Goal: Task Accomplishment & Management: Complete application form

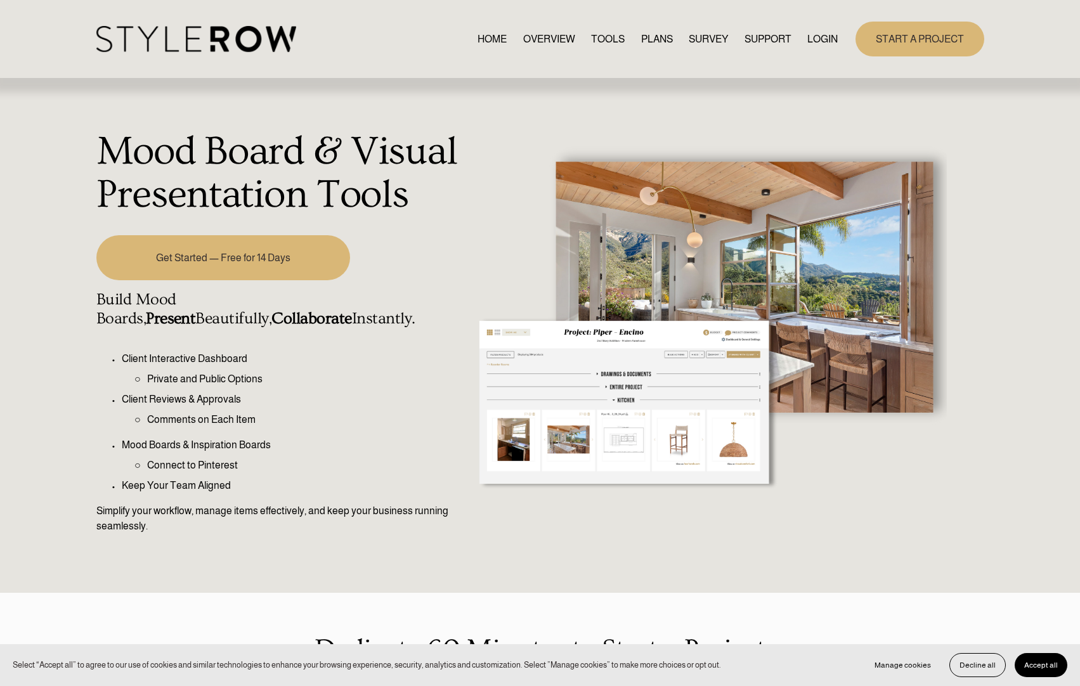
click at [919, 37] on link "START A PROJECT" at bounding box center [920, 39] width 129 height 35
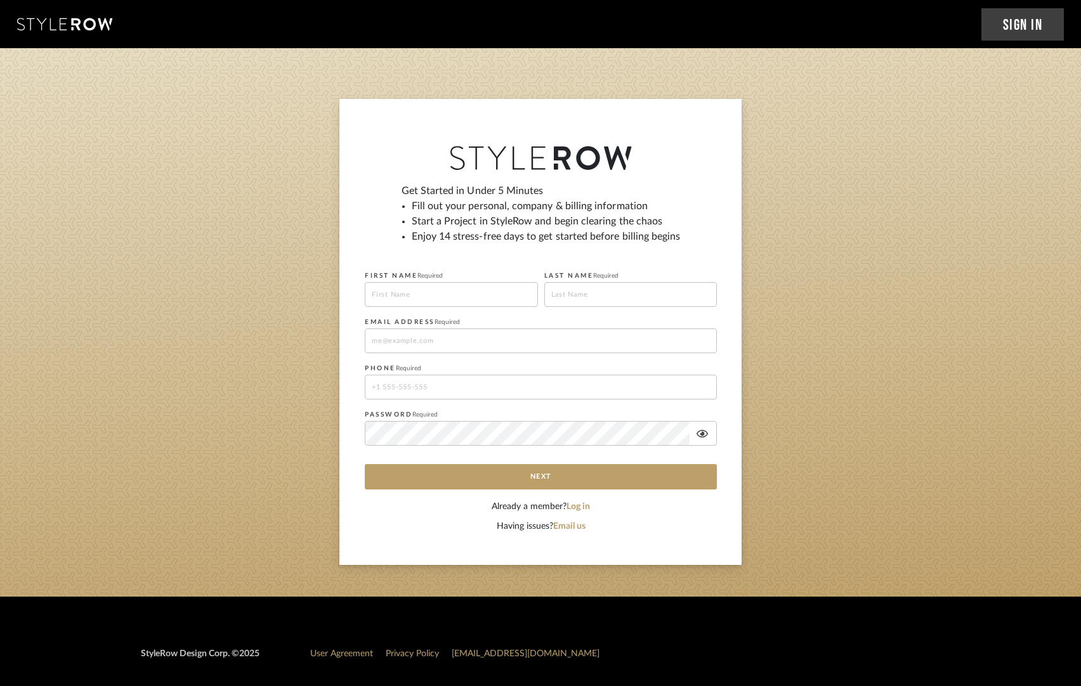
click at [50, 27] on icon at bounding box center [64, 24] width 95 height 13
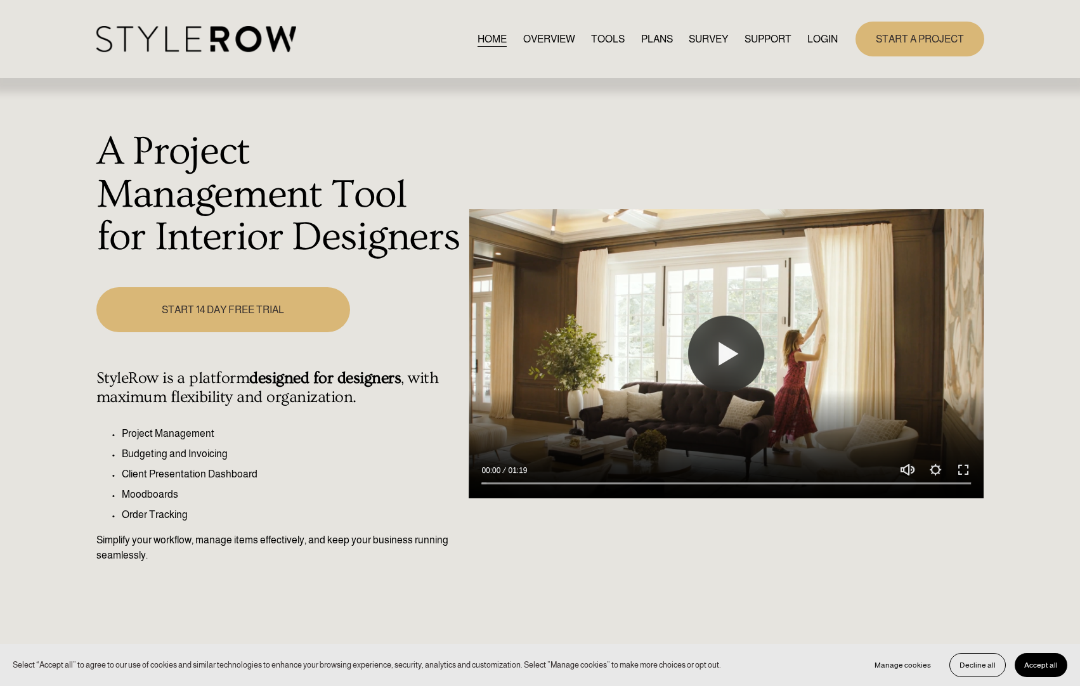
click at [202, 43] on img at bounding box center [196, 39] width 200 height 26
click at [621, 38] on link "TOOLS" at bounding box center [608, 38] width 34 height 17
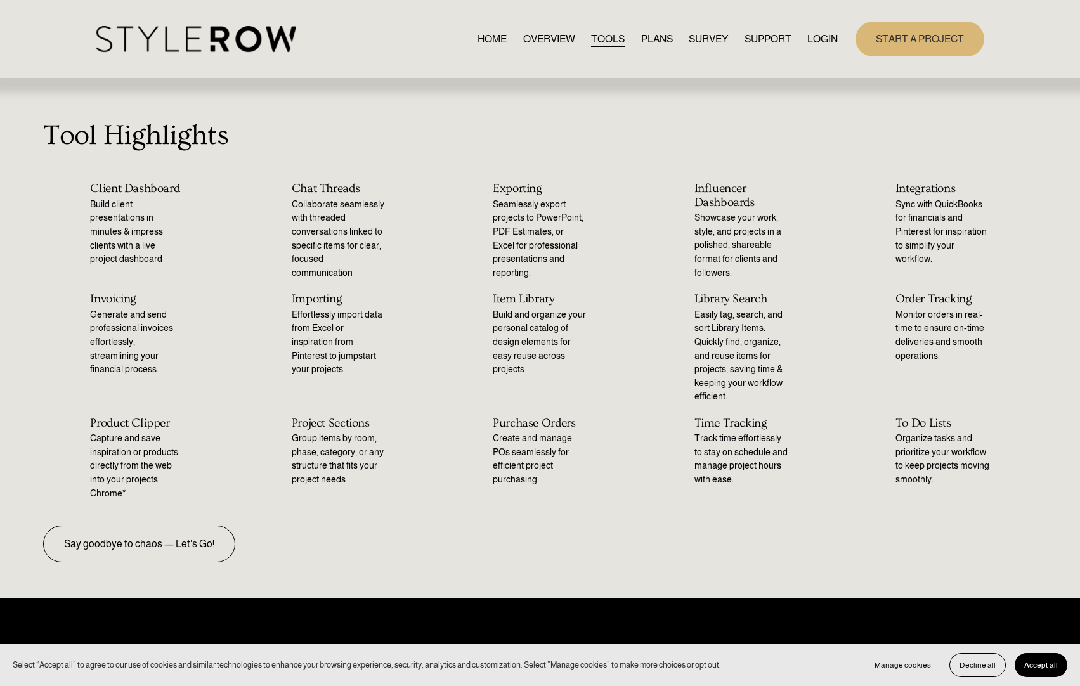
click at [657, 36] on link "PLANS" at bounding box center [657, 38] width 32 height 17
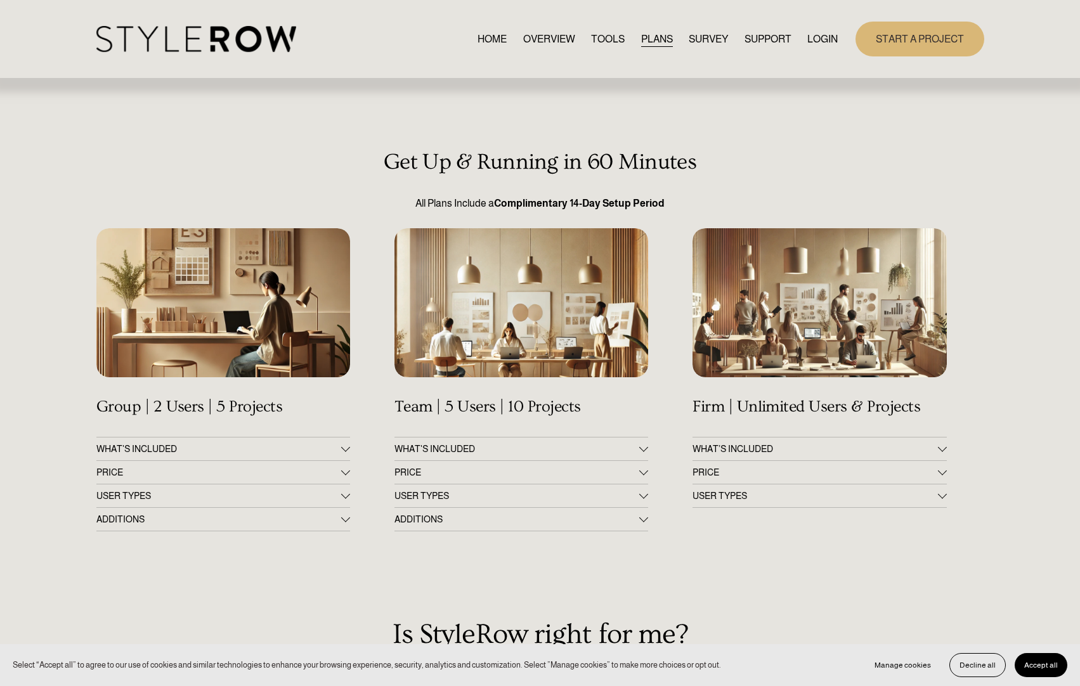
click at [921, 41] on link "START A PROJECT" at bounding box center [920, 39] width 129 height 35
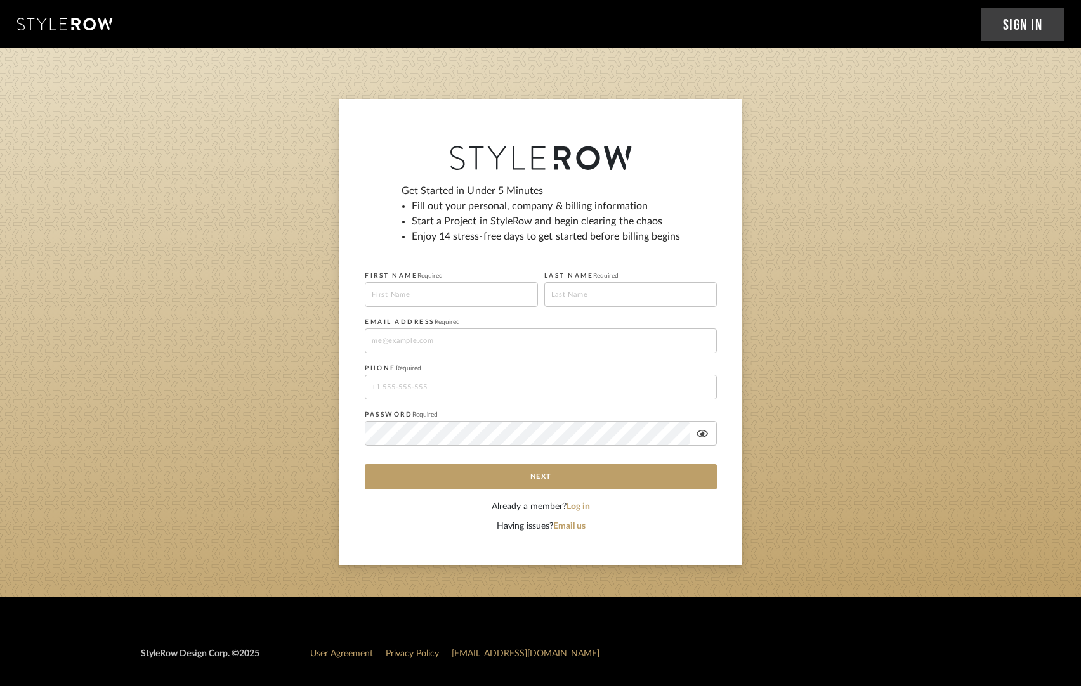
click at [441, 276] on span "Required" at bounding box center [429, 276] width 25 height 6
click at [442, 261] on div "FIRST NAME Required LAST NAME Required" at bounding box center [541, 284] width 352 height 46
click at [438, 298] on input at bounding box center [451, 294] width 173 height 25
type input "BESUFIKAD"
type input "TASISSA"
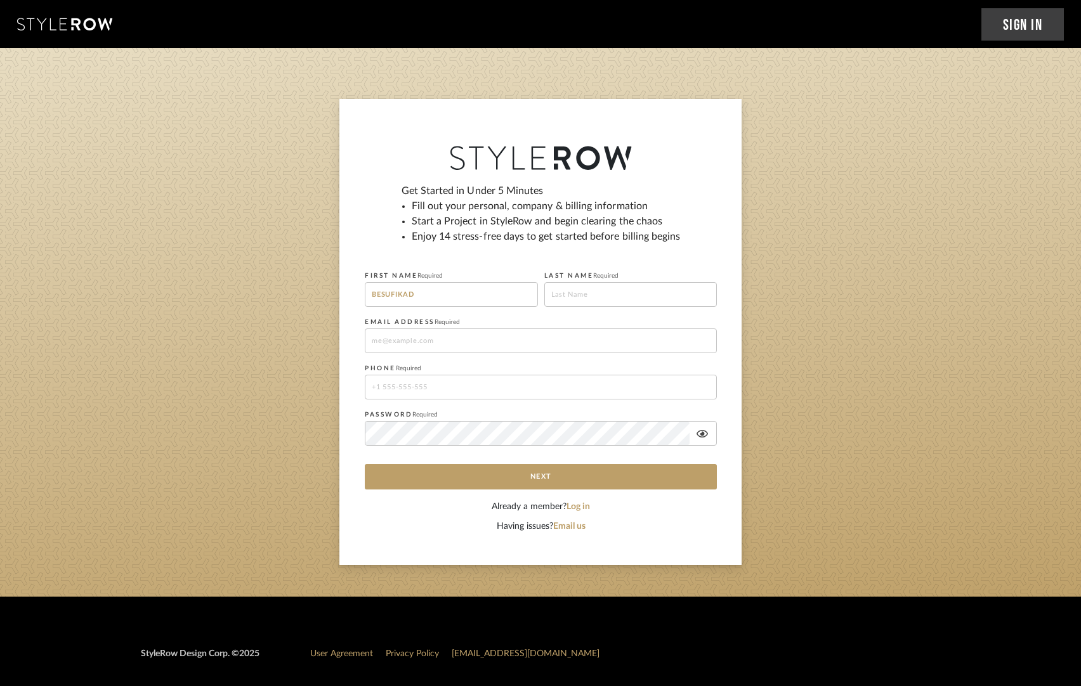
type input "12027510172"
click at [487, 341] on input at bounding box center [541, 341] width 352 height 25
click at [459, 338] on input at bounding box center [541, 341] width 352 height 25
